Goal: Contribute content

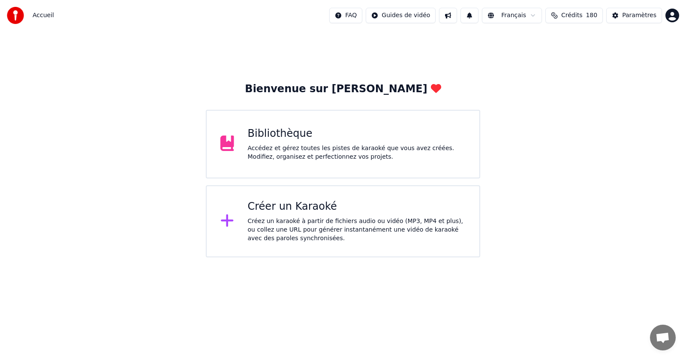
click at [379, 149] on div "Accédez et gérez toutes les pistes de karaoké que vous avez créées. Modifiez, o…" at bounding box center [357, 152] width 218 height 17
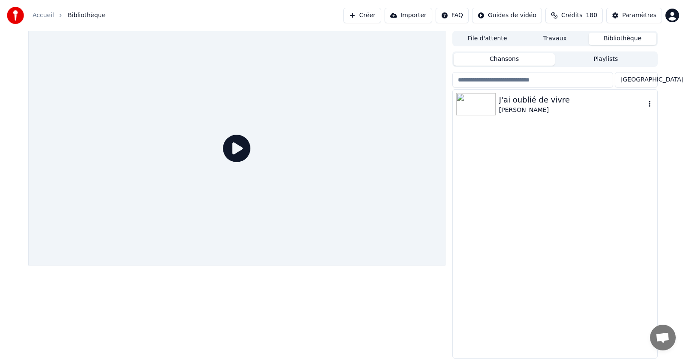
click at [649, 102] on icon "button" at bounding box center [650, 104] width 2 height 6
click at [649, 104] on icon "button" at bounding box center [649, 103] width 9 height 7
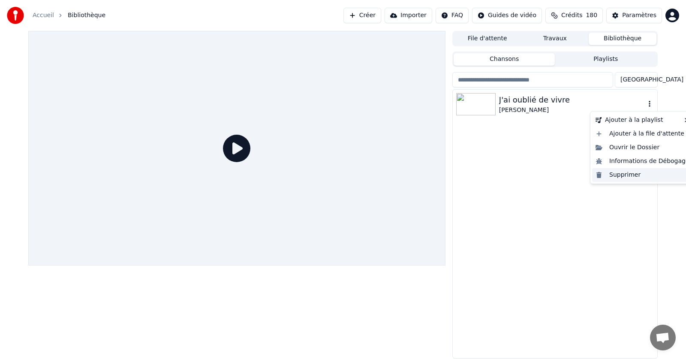
click at [628, 175] on div "Supprimer" at bounding box center [642, 175] width 101 height 14
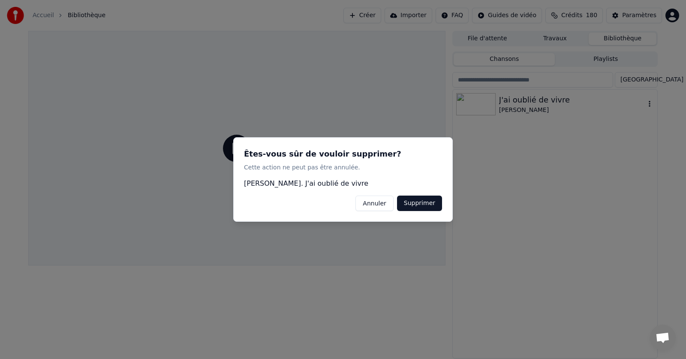
drag, startPoint x: 421, startPoint y: 200, endPoint x: 421, endPoint y: 205, distance: 4.7
click at [421, 202] on button "Supprimer" at bounding box center [419, 202] width 45 height 15
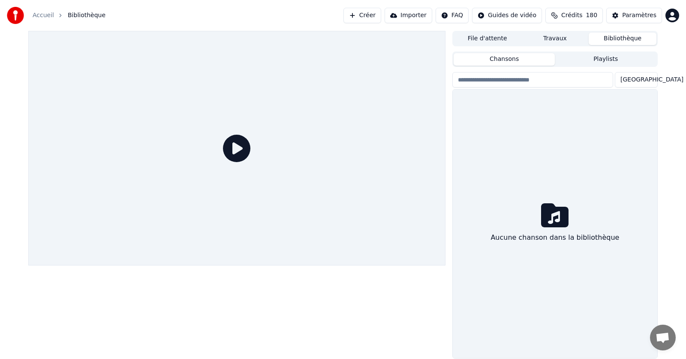
click at [39, 14] on link "Accueil" at bounding box center [43, 15] width 21 height 9
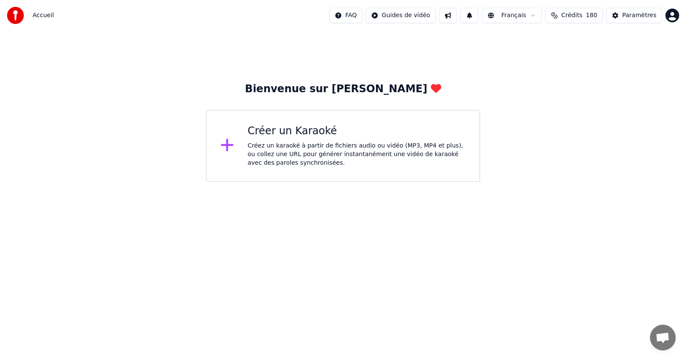
click at [289, 141] on div "Créez un karaoké à partir de fichiers audio ou vidéo (MP3, MP4 et plus), ou col…" at bounding box center [357, 154] width 218 height 26
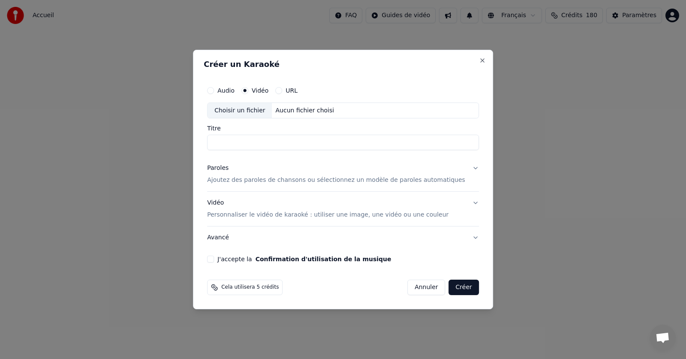
click at [289, 142] on input "Titre" at bounding box center [343, 142] width 272 height 15
click at [247, 110] on div "Choisir un fichier" at bounding box center [239, 110] width 64 height 15
type input "**********"
click at [255, 182] on p "Ajoutez des paroles de chansons ou sélectionnez un modèle de paroles automatiqu…" at bounding box center [336, 180] width 258 height 9
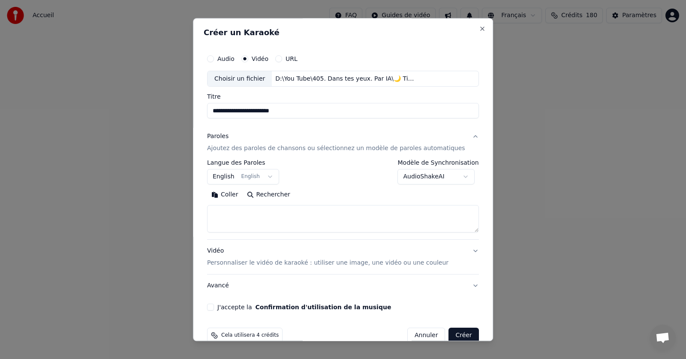
click at [275, 176] on button "English English" at bounding box center [243, 176] width 72 height 15
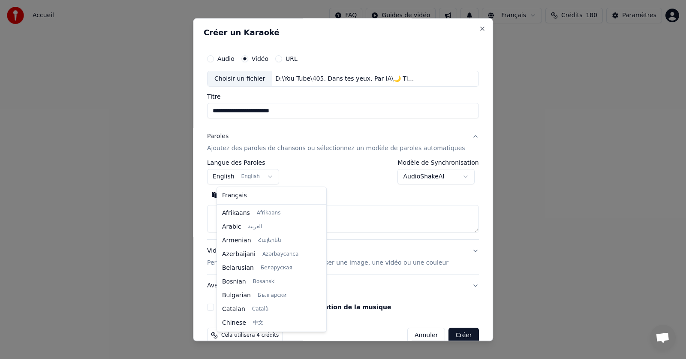
scroll to position [69, 0]
select select "**"
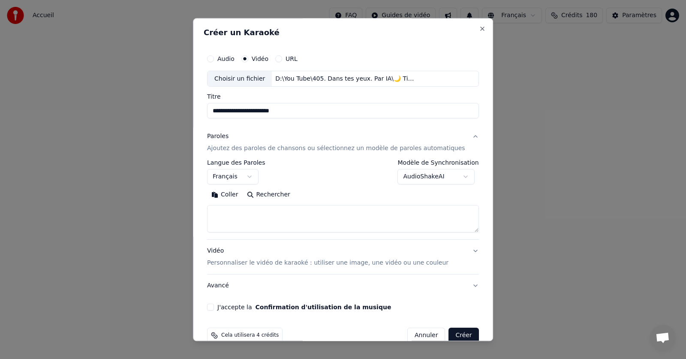
click at [238, 195] on button "Coller" at bounding box center [225, 195] width 36 height 14
click at [214, 306] on button "J'accepte la Confirmation d'utilisation de la musique" at bounding box center [210, 307] width 7 height 7
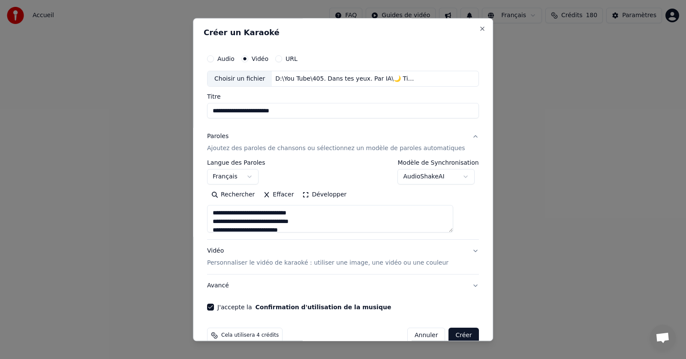
click at [449, 334] on button "Créer" at bounding box center [464, 335] width 30 height 15
type textarea "**********"
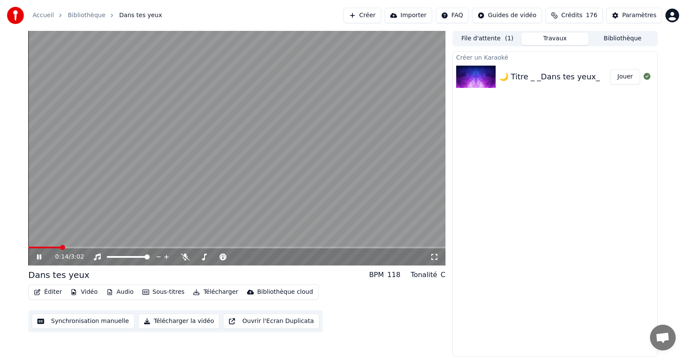
click at [39, 256] on icon at bounding box center [39, 256] width 4 height 5
click at [28, 248] on span at bounding box center [30, 247] width 5 height 5
click at [184, 255] on icon at bounding box center [185, 256] width 9 height 7
click at [38, 257] on icon at bounding box center [38, 257] width 5 height 6
click at [42, 256] on icon at bounding box center [45, 256] width 20 height 7
